Goal: Task Accomplishment & Management: Use online tool/utility

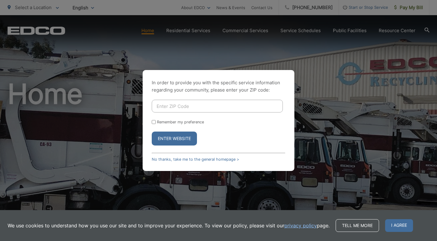
click at [180, 107] on input "Enter ZIP Code" at bounding box center [217, 106] width 131 height 13
type input "92131"
click at [198, 123] on label "Remember my preference" at bounding box center [180, 122] width 47 height 5
click at [156, 123] on input "Remember my preference" at bounding box center [154, 122] width 4 height 4
checkbox input "true"
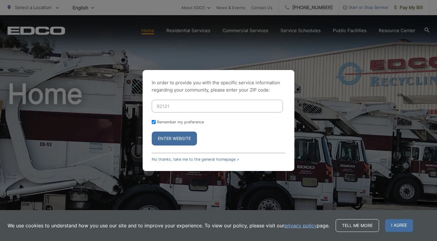
click at [190, 134] on button "Enter Website" at bounding box center [174, 139] width 45 height 14
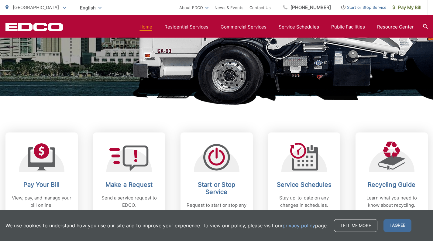
scroll to position [194, 0]
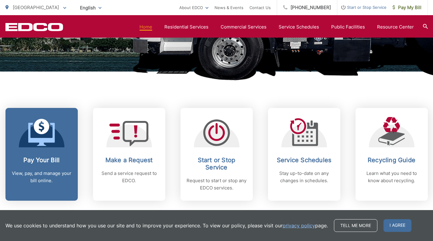
click at [32, 162] on h2 "Pay Your Bill" at bounding box center [42, 160] width 60 height 7
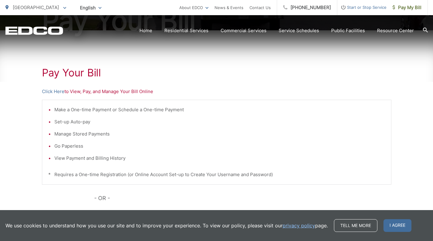
scroll to position [117, 0]
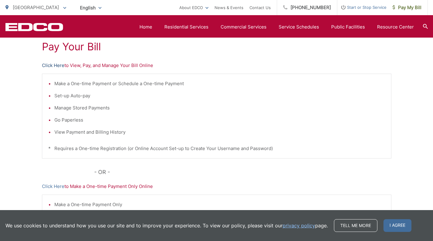
click at [54, 66] on link "Click Here" at bounding box center [53, 65] width 22 height 7
